Goal: Use online tool/utility

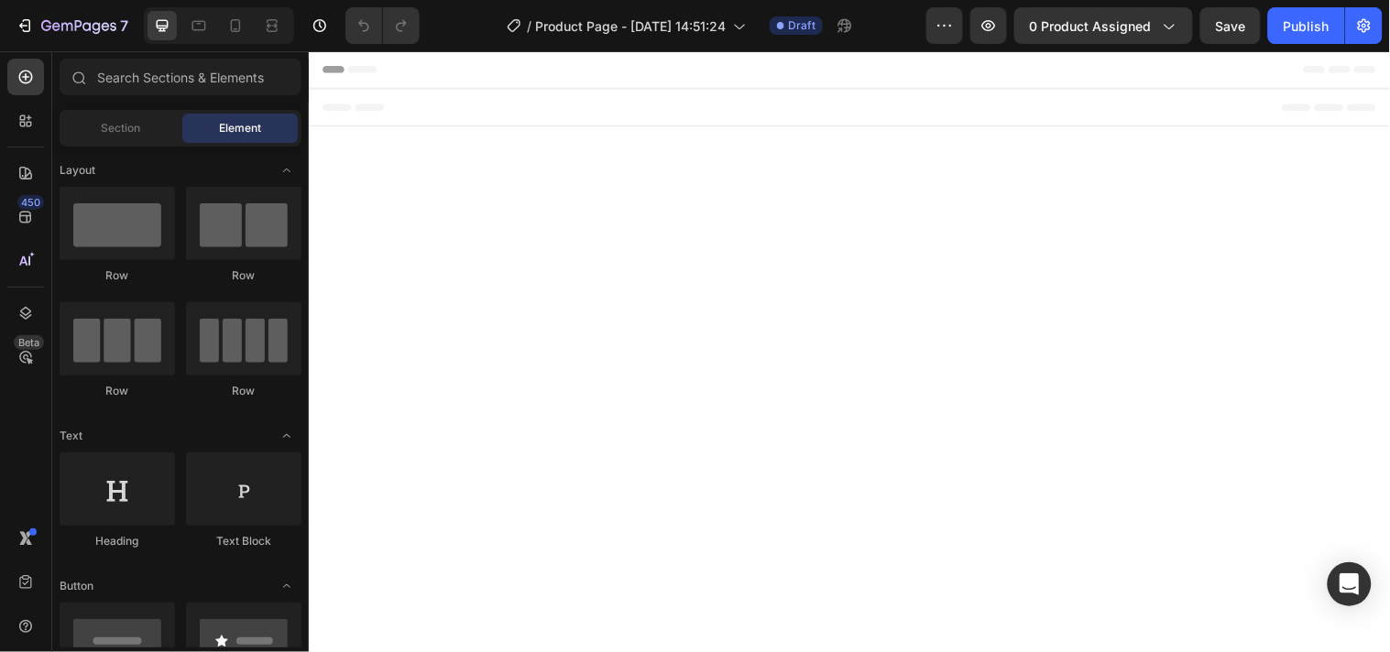
click at [827, 355] on body "Header Root Footer" at bounding box center [857, 355] width 1099 height 611
click at [19, 38] on button "7" at bounding box center [71, 25] width 129 height 37
